Goal: Find specific page/section: Find specific page/section

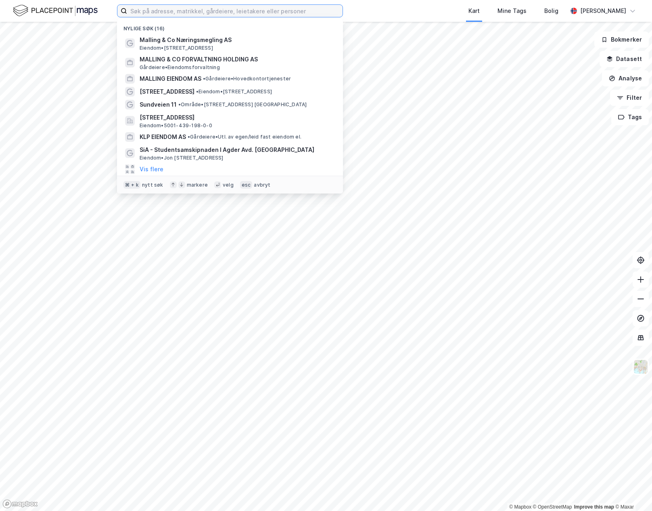
click at [213, 13] on input at bounding box center [235, 11] width 216 height 12
type input "marinemuseet horten"
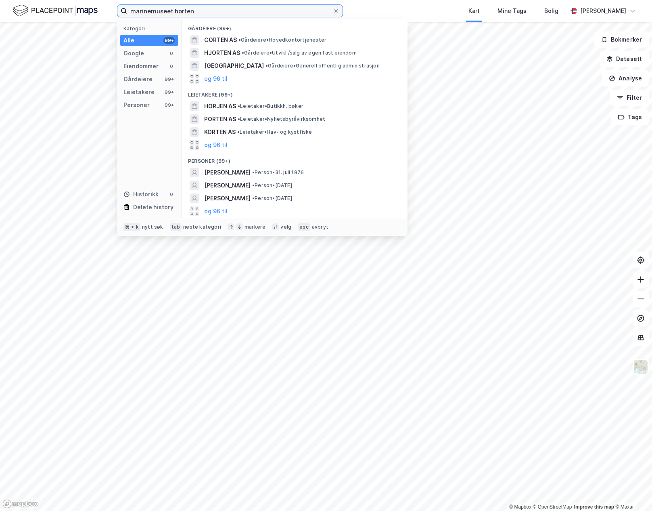
drag, startPoint x: 213, startPoint y: 10, endPoint x: 80, endPoint y: -2, distance: 134.2
click at [80, 0] on html "marinemuseet horten Kategori Alle 99+ Google 0 Eiendommer 0 Gårdeiere 99+ Leiet…" at bounding box center [326, 255] width 652 height 511
paste input "Karljohansvern, Kommandørkaptein [STREET_ADDRESS]"
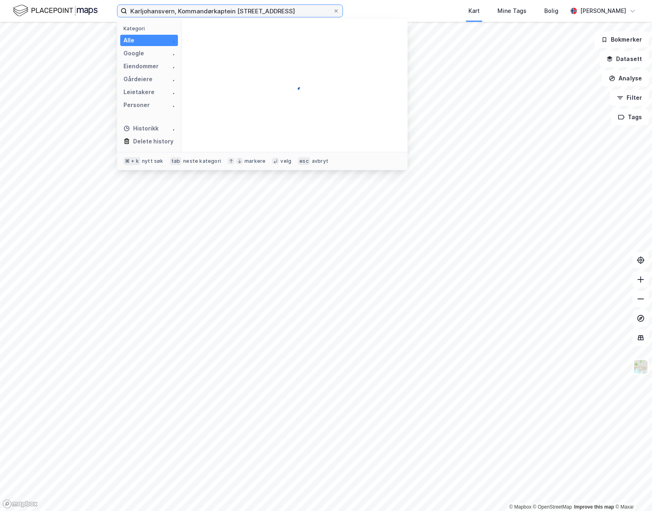
type input "Karljohansvern, Kommandørkaptein [STREET_ADDRESS]"
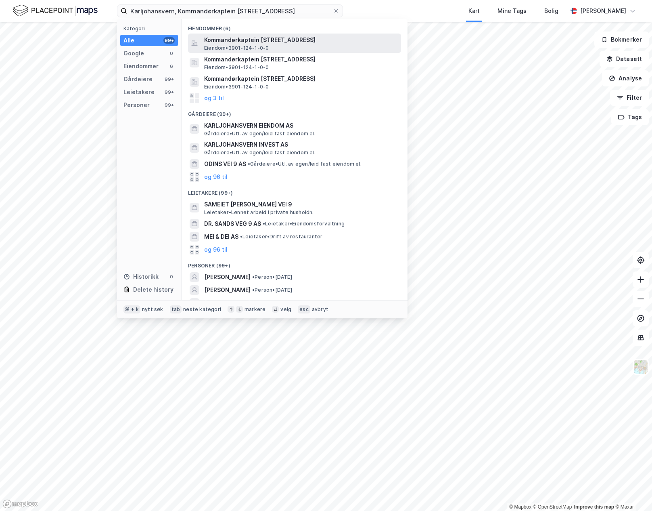
click at [339, 47] on div "Kommandørkaptein [STREET_ADDRESS], HORTEN Eiendom • 3901-124-1-0-0" at bounding box center [301, 43] width 195 height 16
